Goal: Transaction & Acquisition: Obtain resource

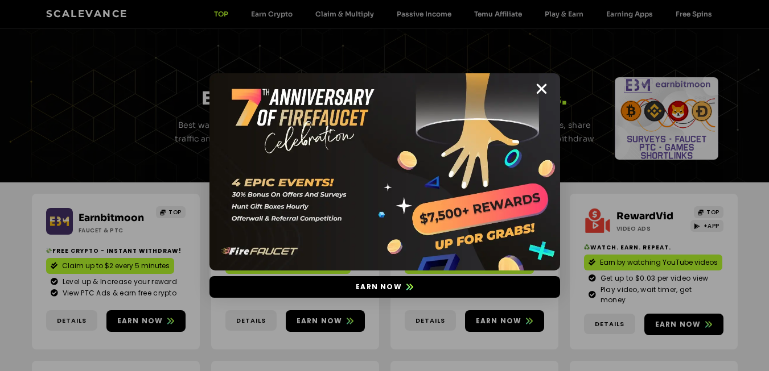
click at [532, 86] on img at bounding box center [384, 171] width 350 height 197
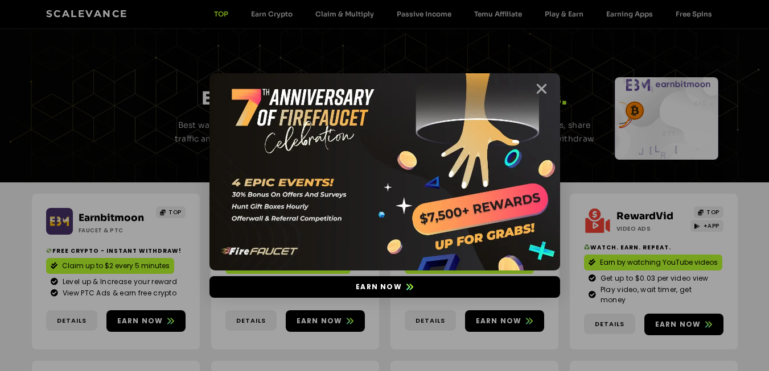
click at [538, 88] on icon "Close" at bounding box center [541, 89] width 14 height 14
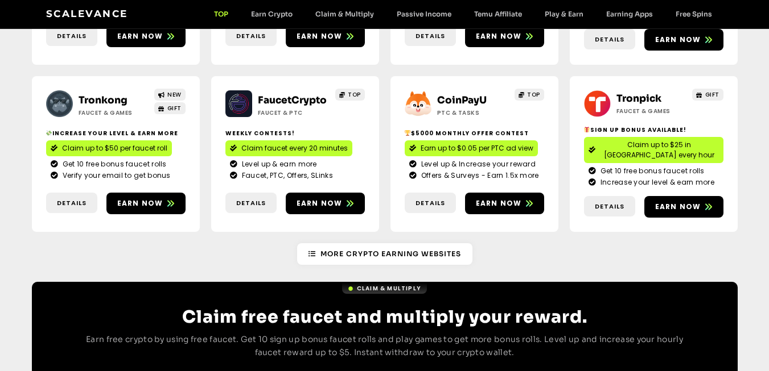
scroll to position [512, 0]
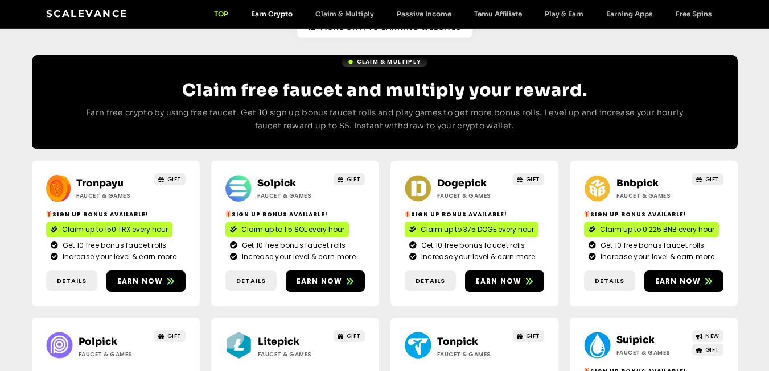
click at [269, 11] on link "Earn Crypto" at bounding box center [271, 14] width 64 height 9
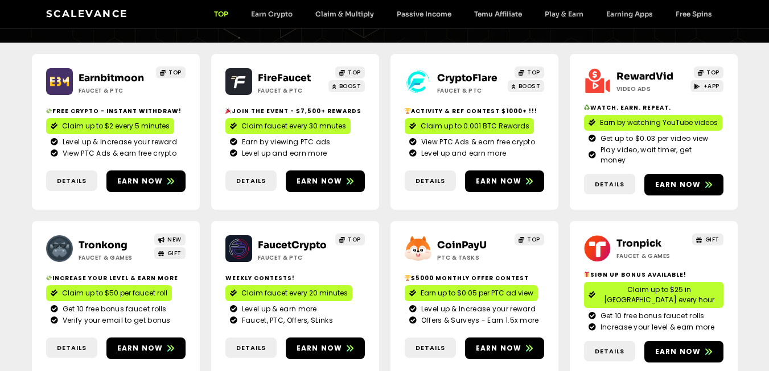
scroll to position [0, 0]
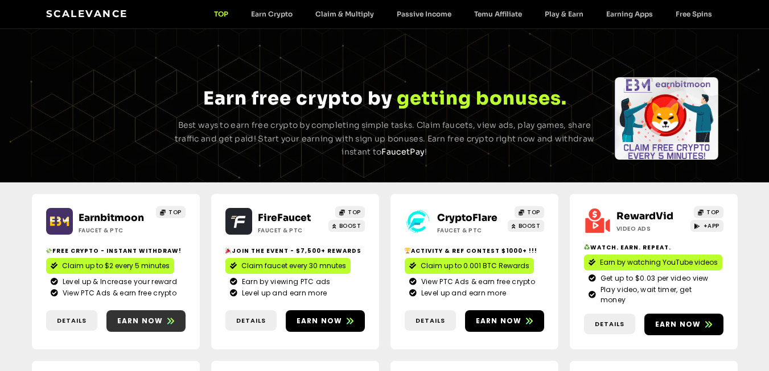
click at [143, 316] on span "Earn now" at bounding box center [140, 321] width 46 height 10
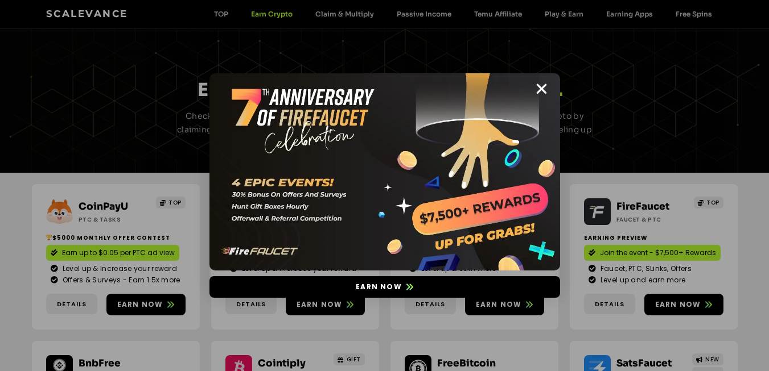
drag, startPoint x: 0, startPoint y: 0, endPoint x: 350, endPoint y: 137, distance: 375.7
click at [350, 137] on img at bounding box center [384, 171] width 350 height 197
click at [539, 85] on icon "Close" at bounding box center [541, 89] width 14 height 14
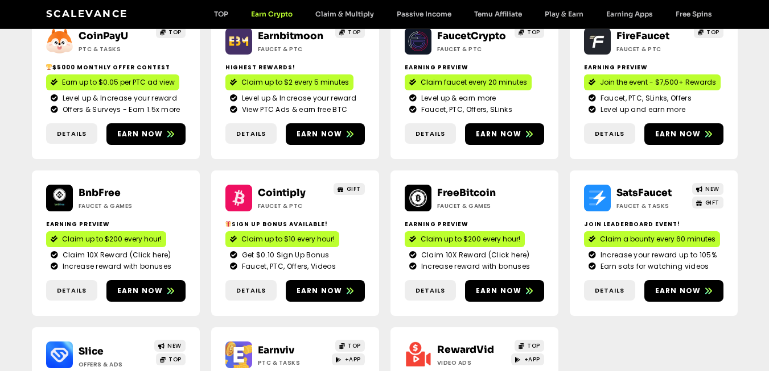
scroll to position [284, 0]
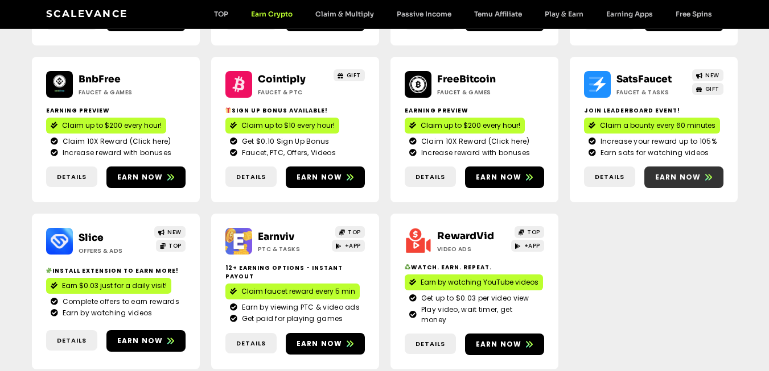
click at [677, 172] on span "Earn now" at bounding box center [678, 177] width 46 height 10
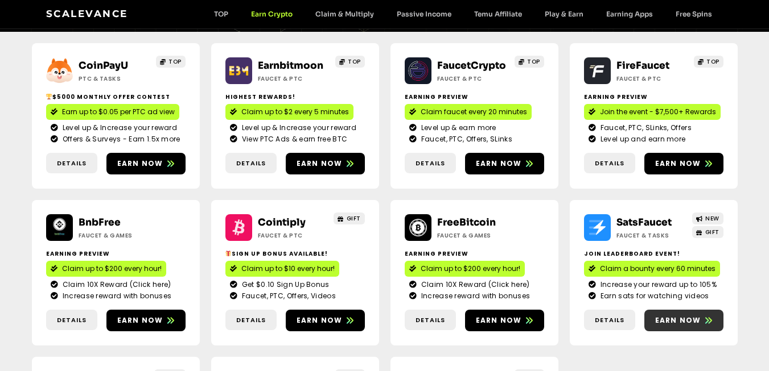
scroll to position [114, 0]
